Goal: Book appointment/travel/reservation

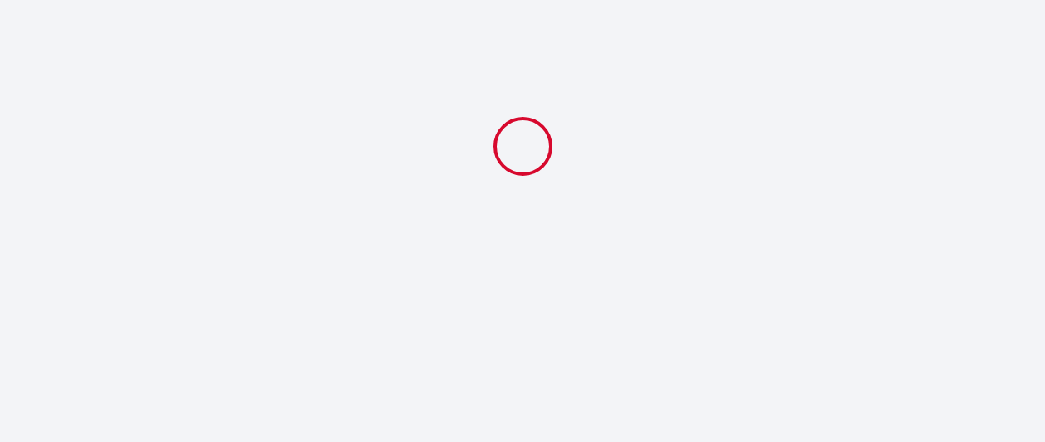
select select
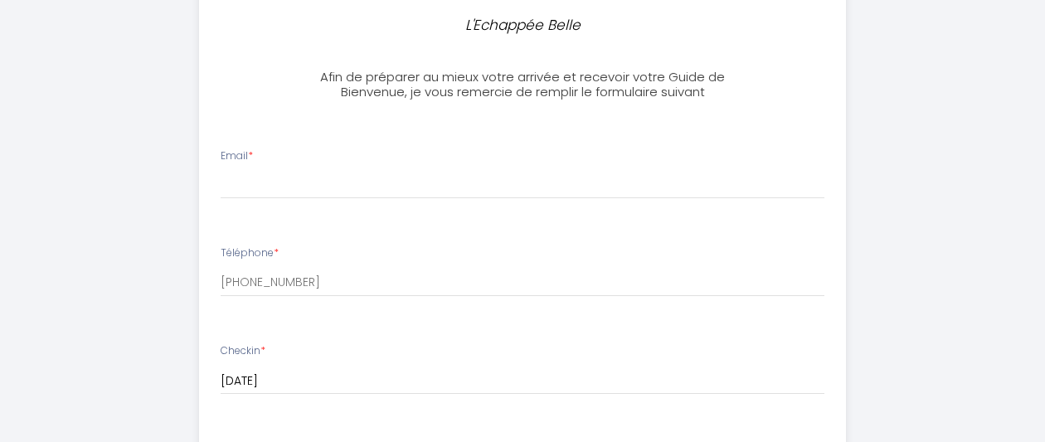
scroll to position [415, 0]
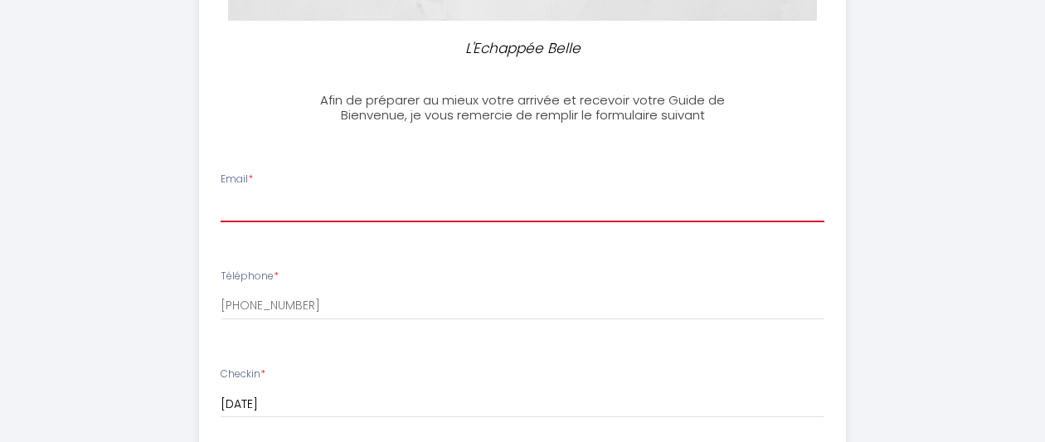
click at [261, 204] on input "Email *" at bounding box center [523, 207] width 604 height 30
type input "[PERSON_NAME][EMAIL_ADDRESS][DOMAIN_NAME]"
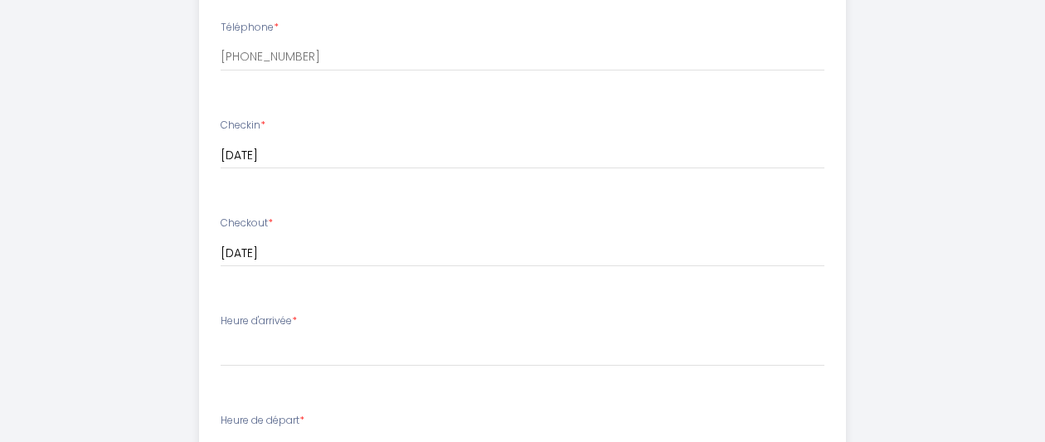
scroll to position [746, 0]
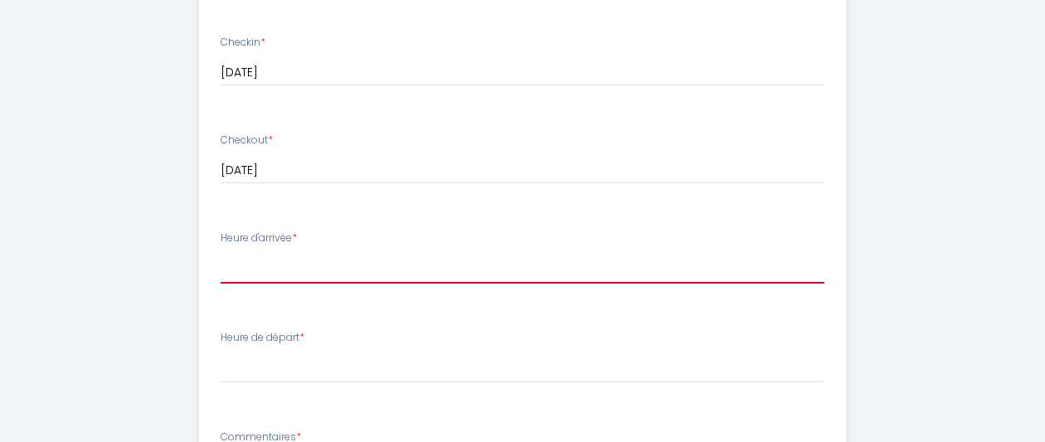
click at [286, 269] on select "17:00 17:30 18:00 18:30 19:00 19:30 20:00 20:30 21:00 21:30 22:00 22:30 23:00 2…" at bounding box center [523, 268] width 604 height 32
select select "17:00"
click at [221, 252] on select "17:00 17:30 18:00 18:30 19:00 19:30 20:00 20:30 21:00 21:30 22:00 22:30 23:00 2…" at bounding box center [523, 268] width 604 height 32
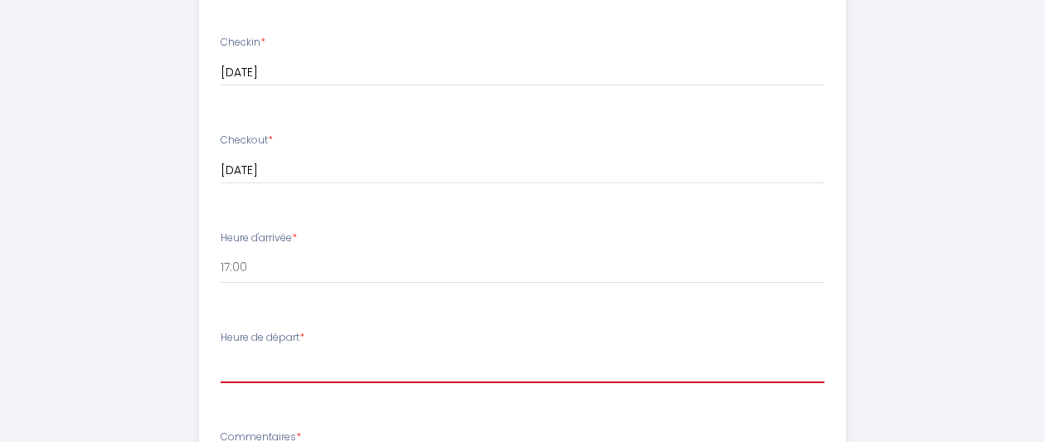
click at [250, 371] on select "00:00 00:30 01:00 01:30 02:00 02:30 03:00 03:30 04:00 04:30 05:00 05:30 06:00 0…" at bounding box center [523, 368] width 604 height 32
select select "10:00"
click at [221, 352] on select "00:00 00:30 01:00 01:30 02:00 02:30 03:00 03:30 04:00 04:30 05:00 05:30 06:00 0…" at bounding box center [523, 368] width 604 height 32
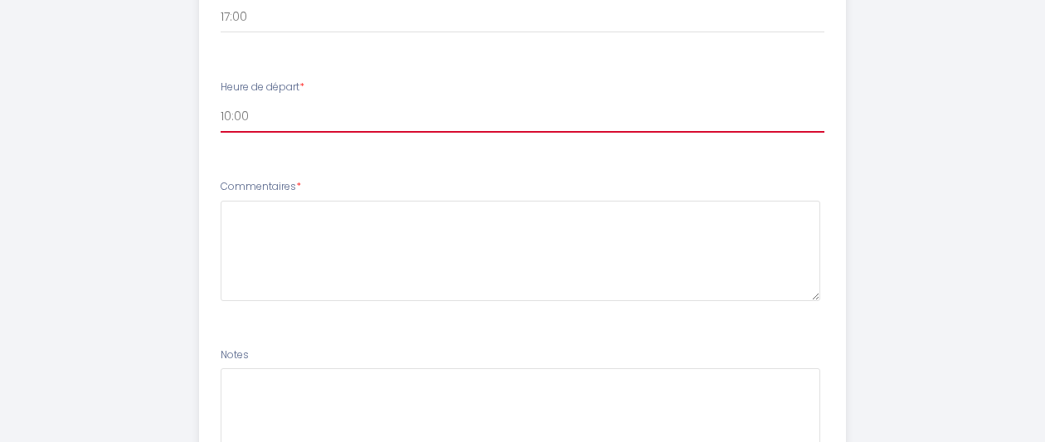
scroll to position [1162, 0]
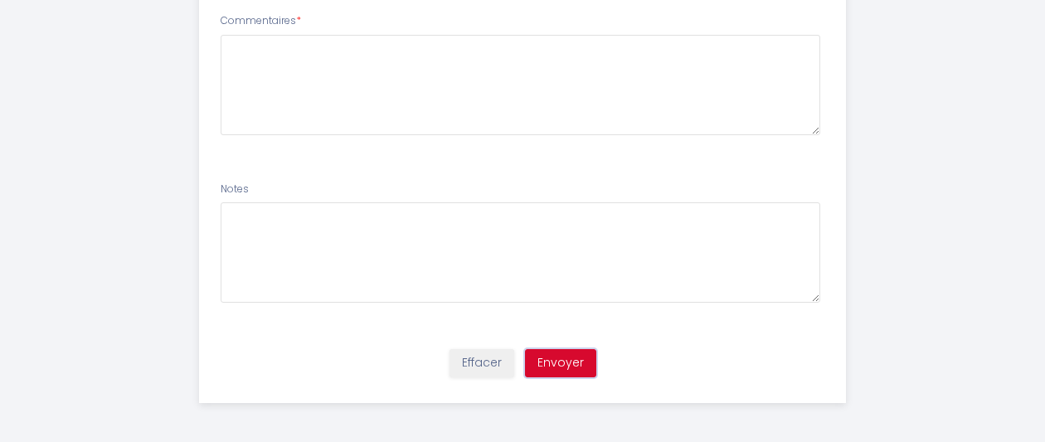
click at [560, 357] on button "Envoyer" at bounding box center [560, 363] width 71 height 28
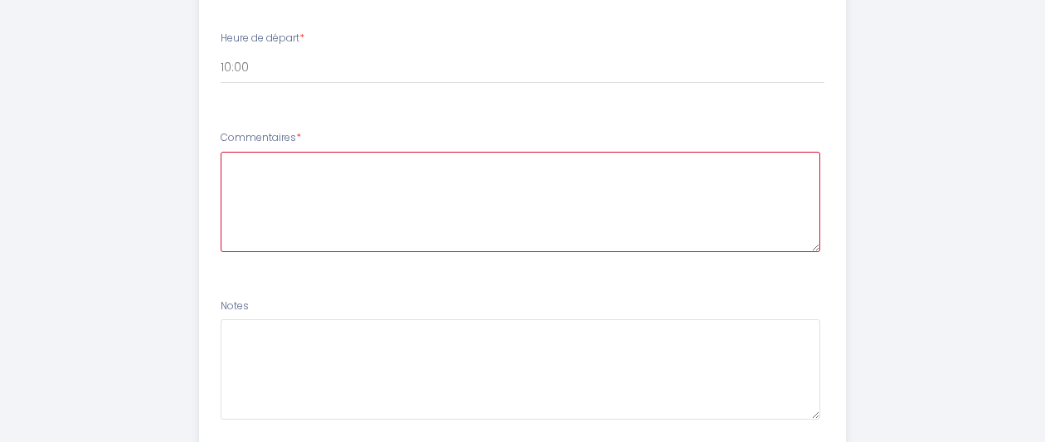
scroll to position [1078, 0]
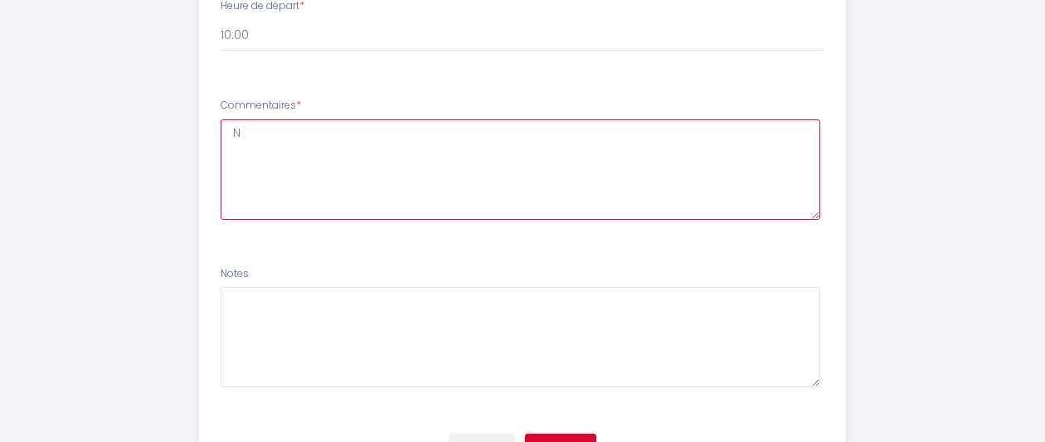
click at [808, 215] on textarea "N" at bounding box center [520, 169] width 599 height 100
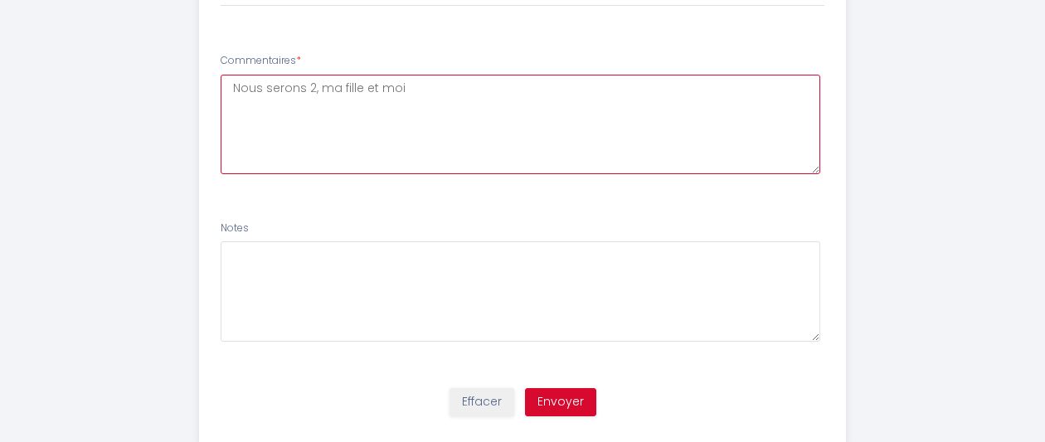
scroll to position [1162, 0]
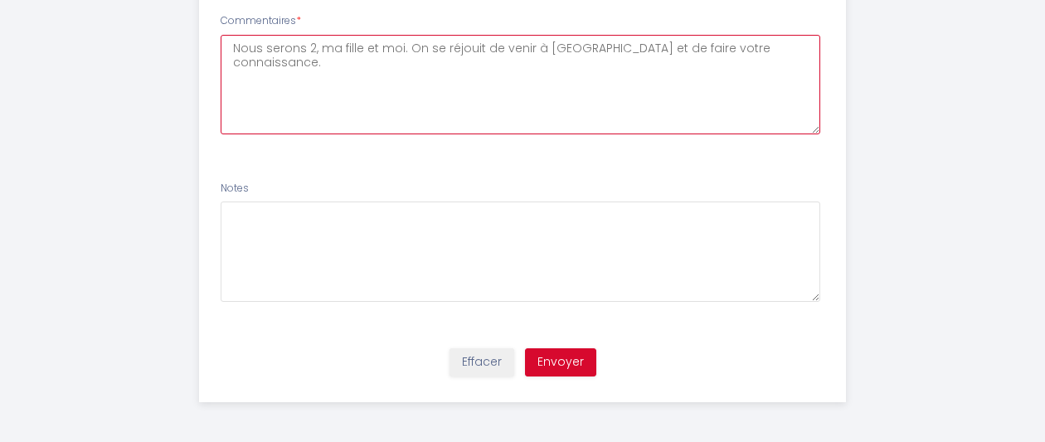
type textarea "Nous serons 2, ma fille et moi. On se réjouit de venir à [GEOGRAPHIC_DATA] et d…"
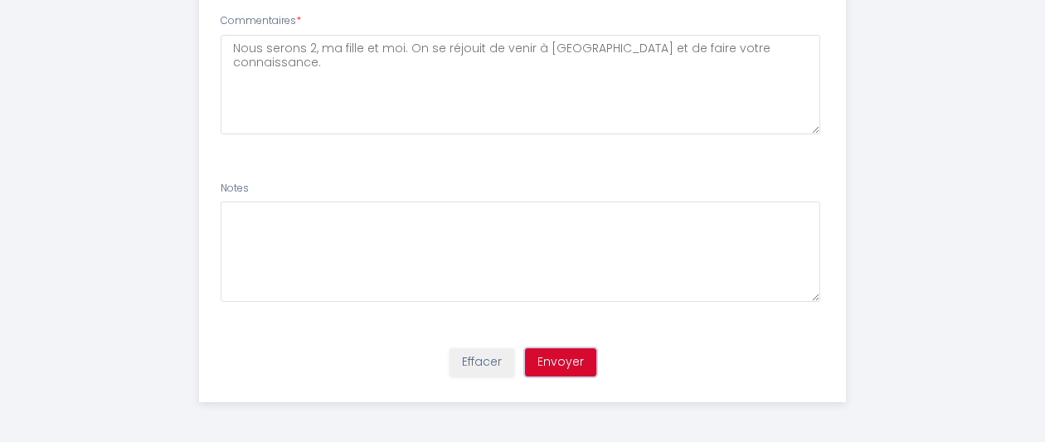
click at [572, 352] on button "Envoyer" at bounding box center [560, 362] width 71 height 28
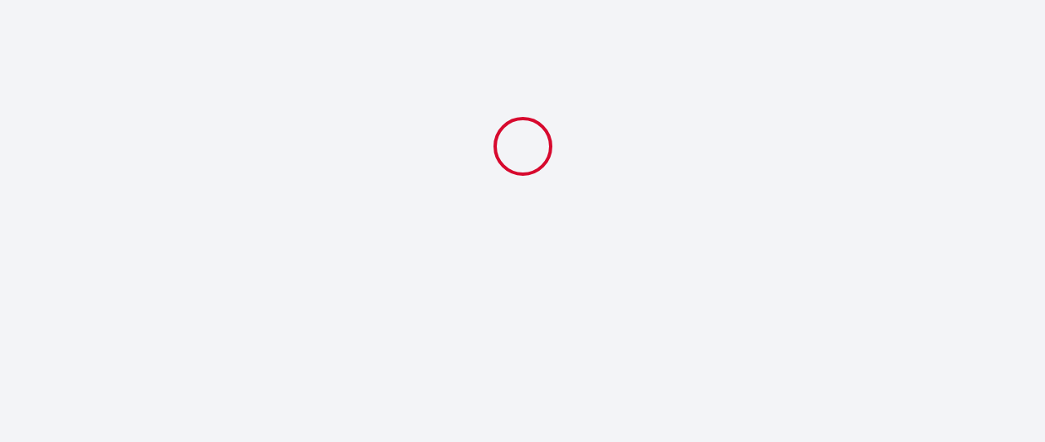
scroll to position [0, 0]
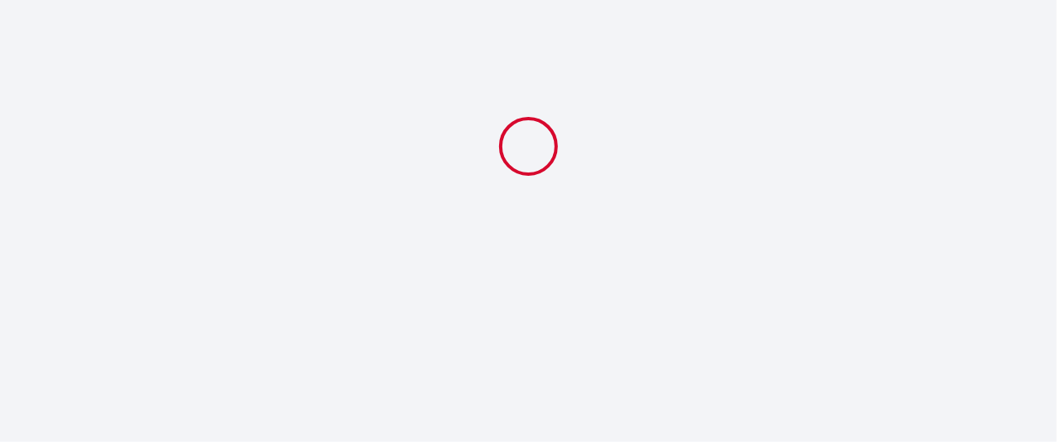
select select "10:00"
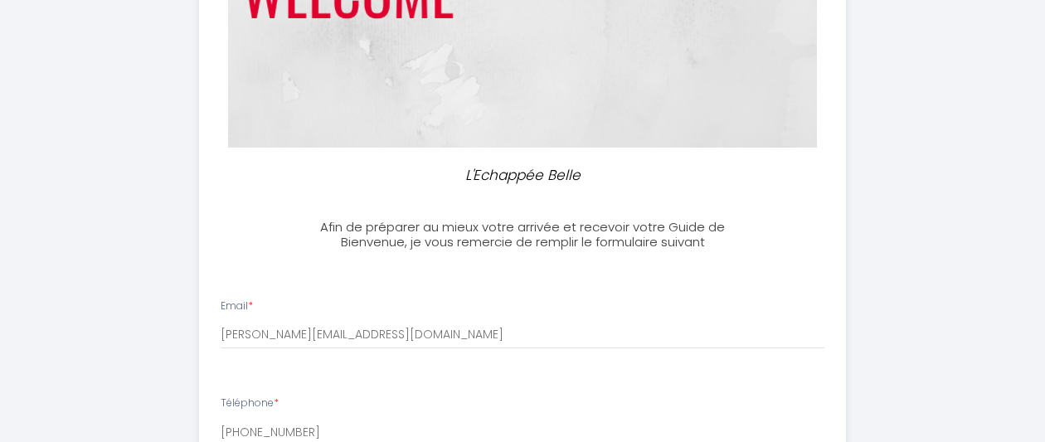
scroll to position [580, 0]
